Goal: Information Seeking & Learning: Learn about a topic

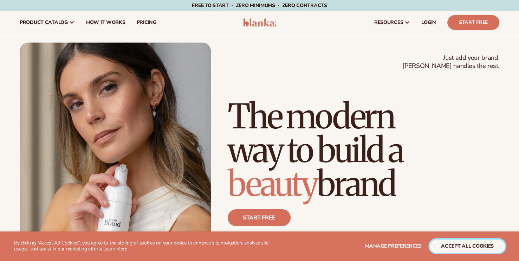
click at [463, 246] on button "accept all cookies" at bounding box center [466, 245] width 75 height 13
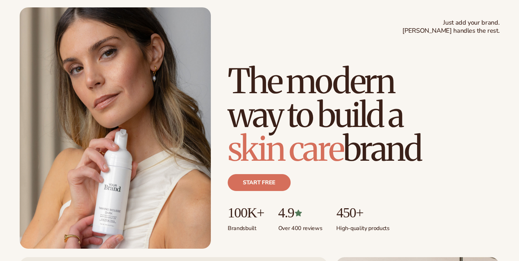
scroll to position [70, 0]
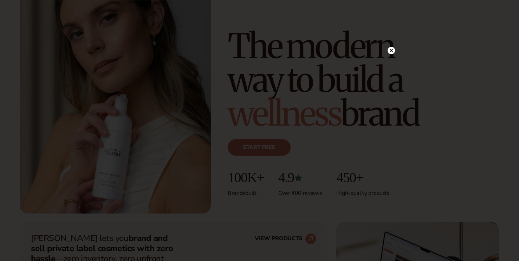
click at [388, 34] on icon at bounding box center [387, 36] width 4 height 4
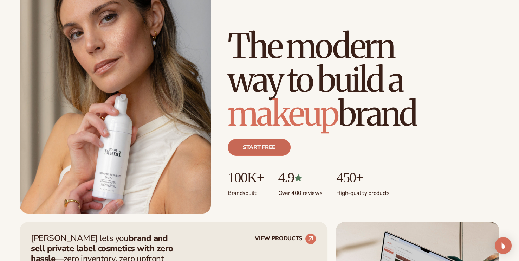
click at [269, 143] on link "Start free" at bounding box center [259, 147] width 63 height 17
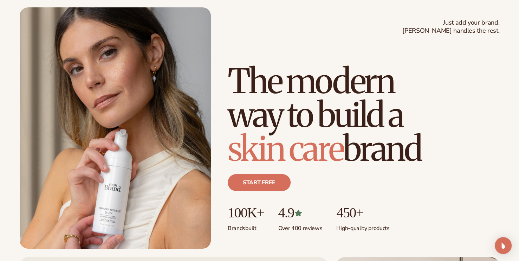
scroll to position [0, 0]
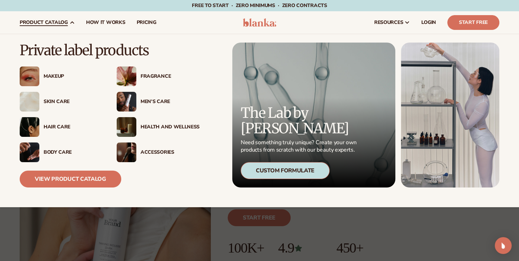
click at [153, 75] on div "Fragrance" at bounding box center [169, 76] width 59 height 6
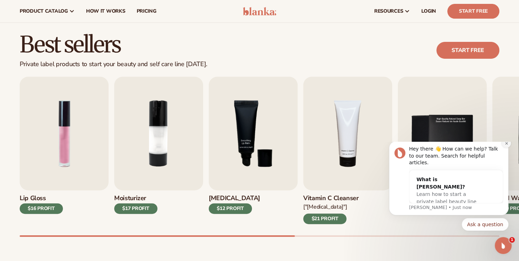
click at [505, 144] on icon "Dismiss notification" at bounding box center [506, 142] width 2 height 2
